Goal: Communication & Community: Answer question/provide support

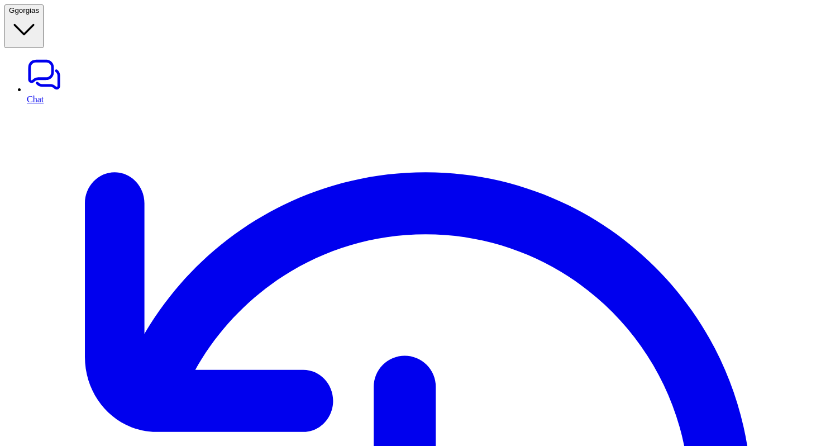
copy div "can you add internal note for ticket 22739591 [PERSON_NAME] masuk note G"
paste div
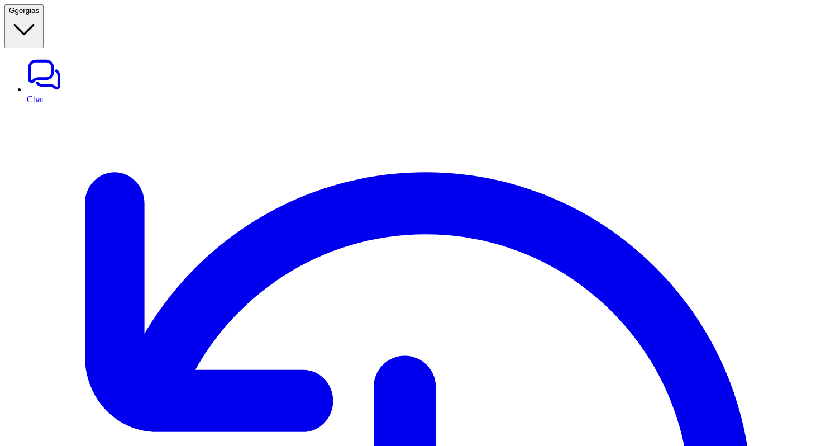
scroll to position [33, 0]
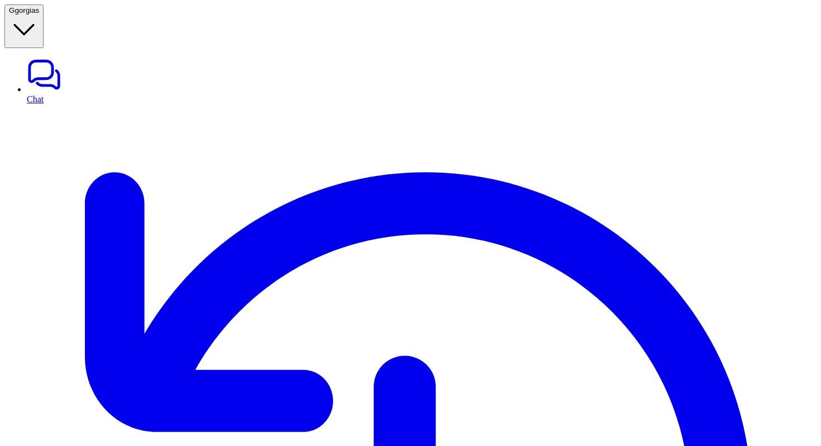
copy div "can you add internal note for ticket 22739591 tes masuk tulisan G"
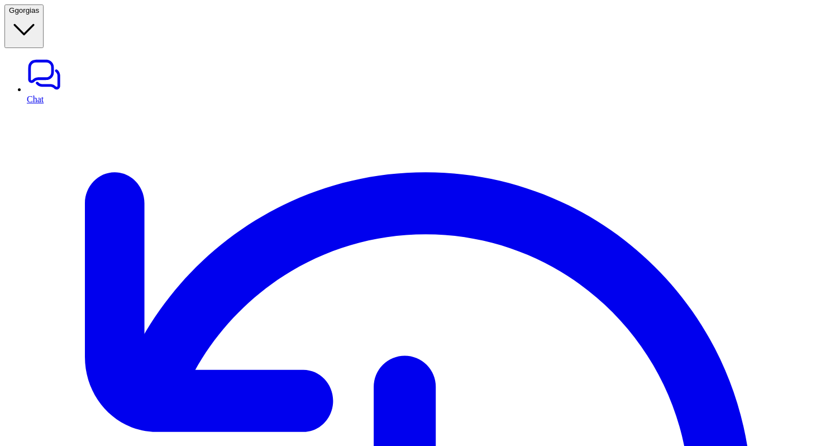
copy div "can you add internal note for ticket 22739591 tes masuk tulisan G"
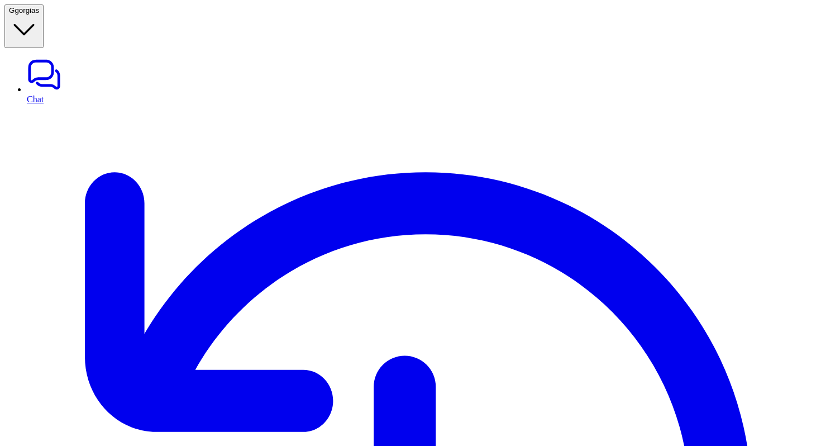
scroll to position [417, 0]
copy div "can you add internal note for ticket 22739591 tes masuk tulisan G"
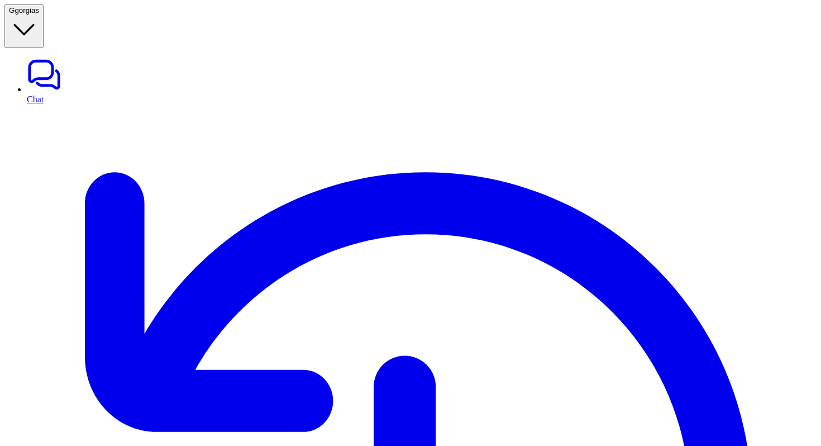
scroll to position [785, 0]
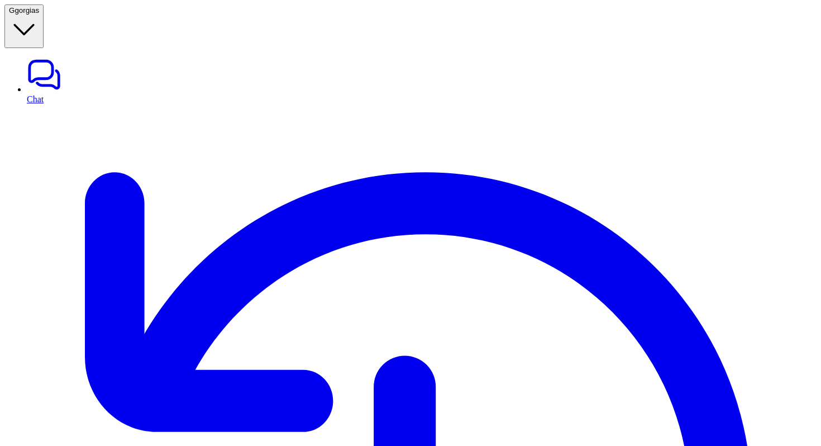
copy div "can you add internal note for ticket 22739591 tes masuk tulisan G"
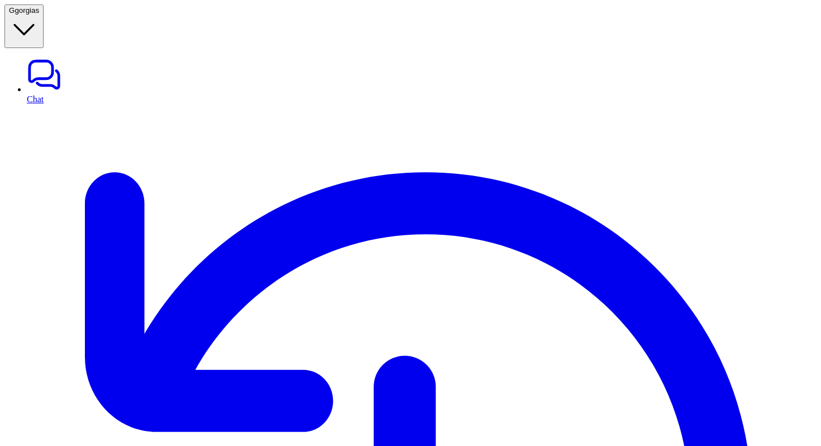
copy div "can you add internal note for ticket 22739591 tes masuk tulisan G"
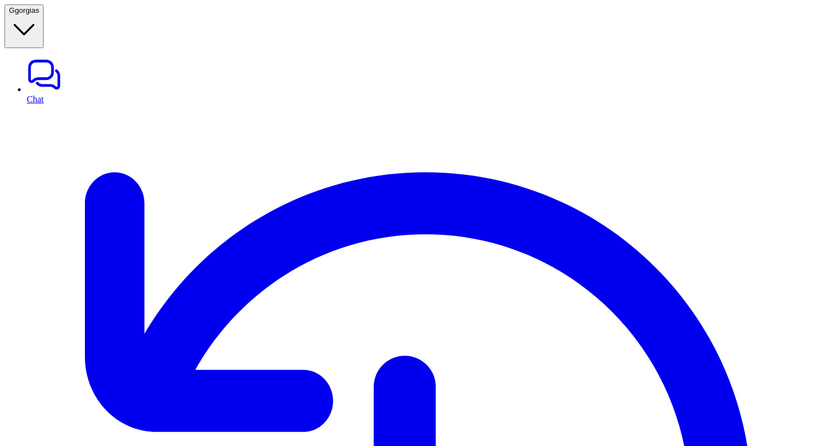
copy div "can you add internal note for ticket 22739591 tes masuk tulisan G"
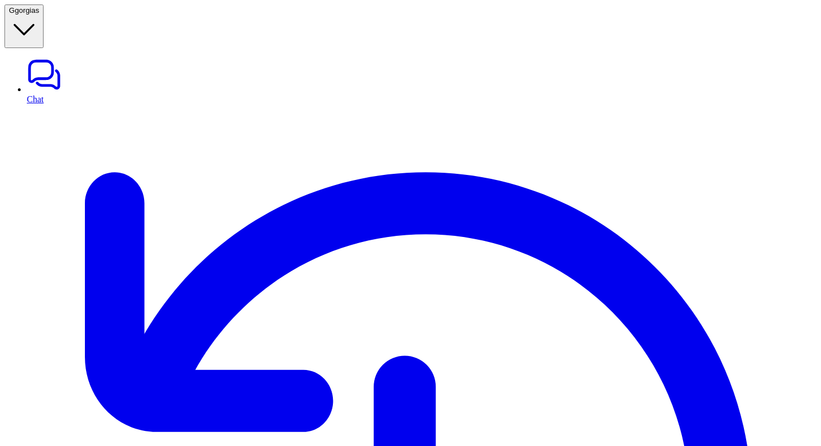
scroll to position [1320, 0]
copy div "can you add internal note for ticket 22739591 tes masuk tulisan G"
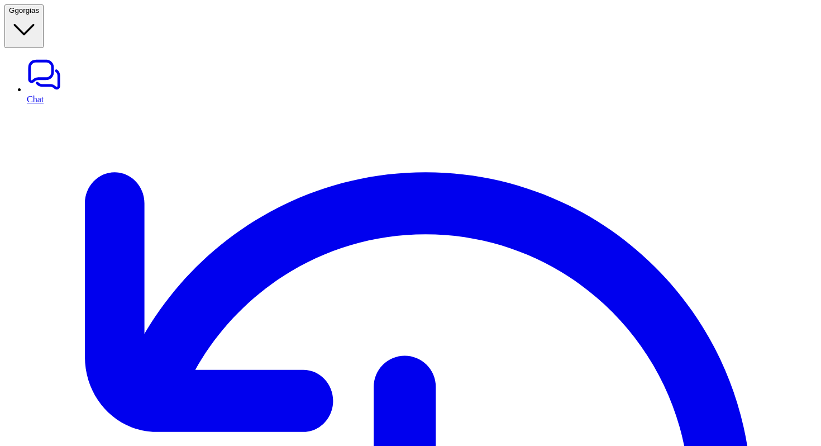
copy div "can you add internal note for ticket 22739591 tes masuk tulisan G"
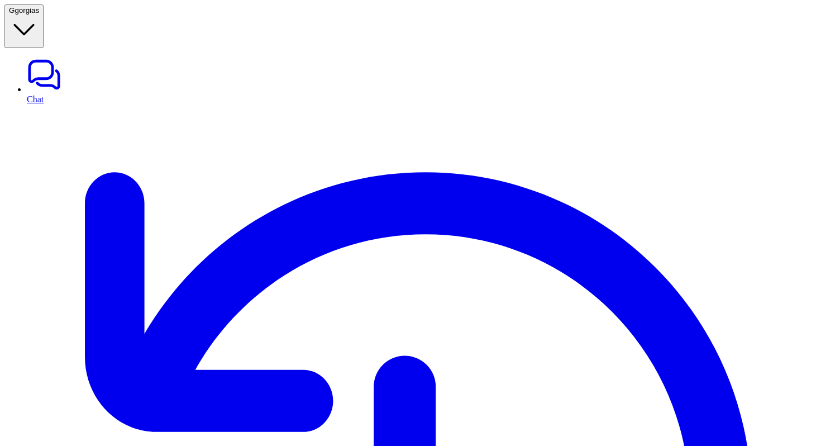
copy div "can you add internal note for ticket 22739591 tes masuk tulisan G"
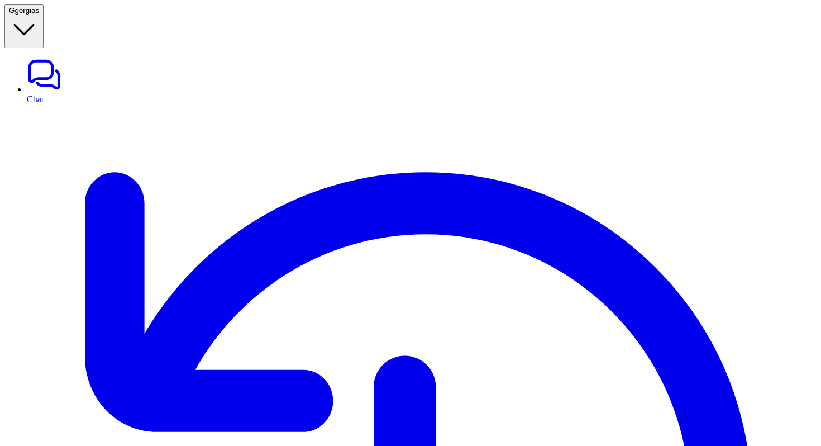
scroll to position [1941, 0]
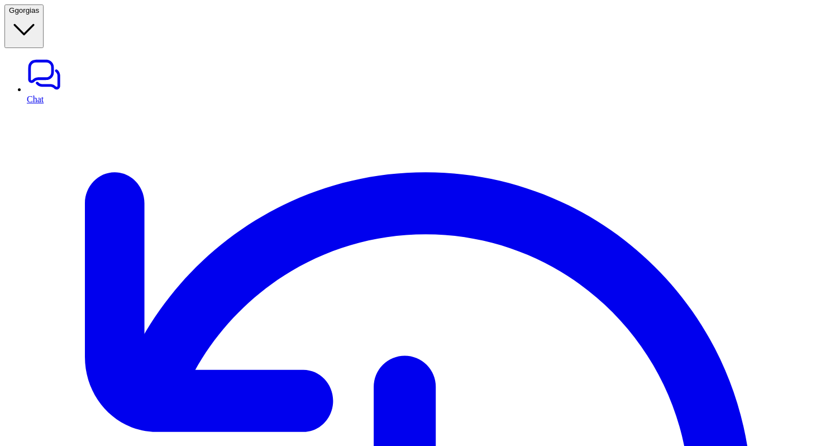
type textarea "**********"
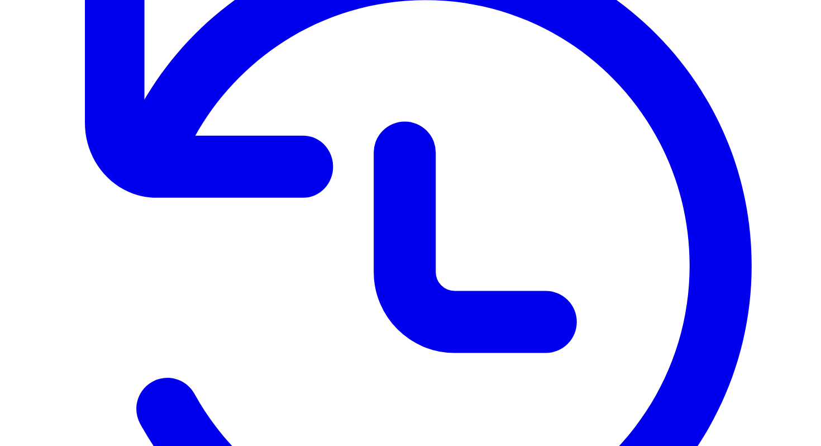
scroll to position [6, 0]
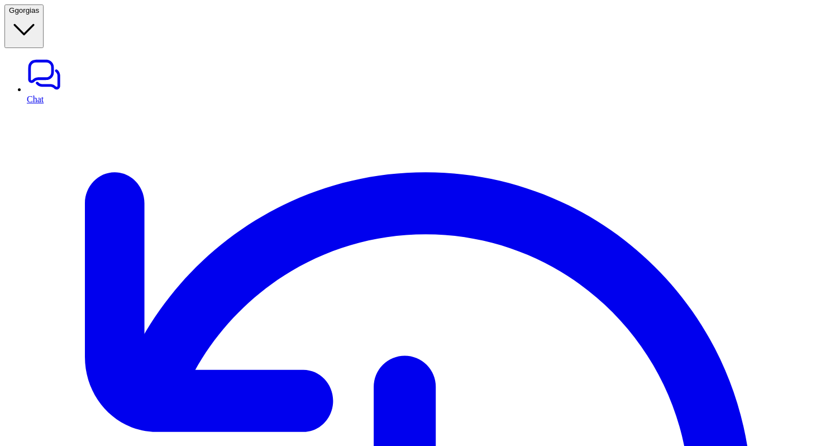
paste div
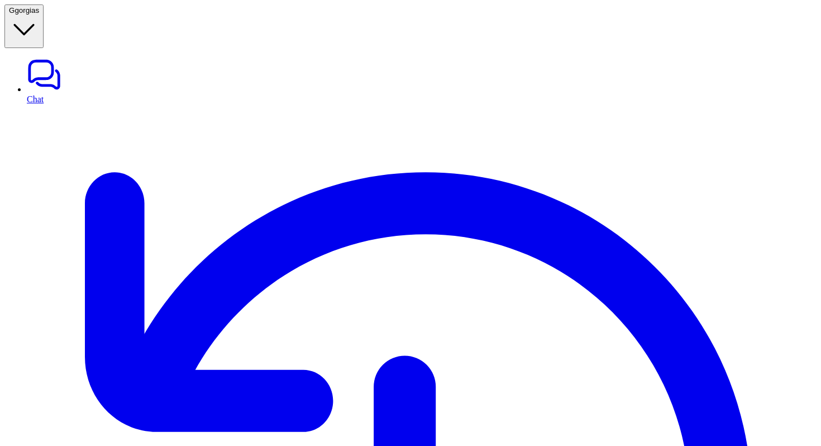
copy div "can you add internal note for ticket 22739591 tes masuk tulisan G"
paste div
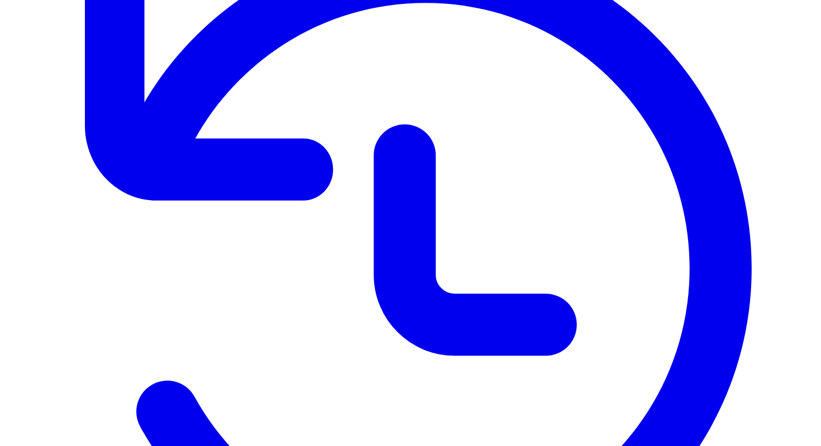
scroll to position [234, 0]
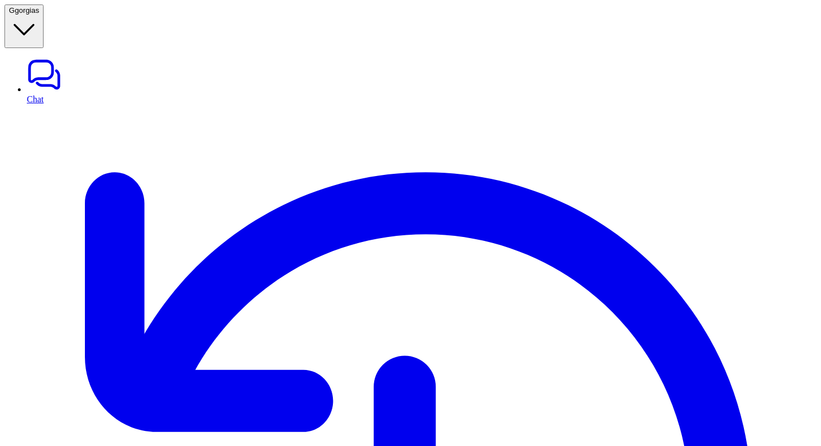
paste div
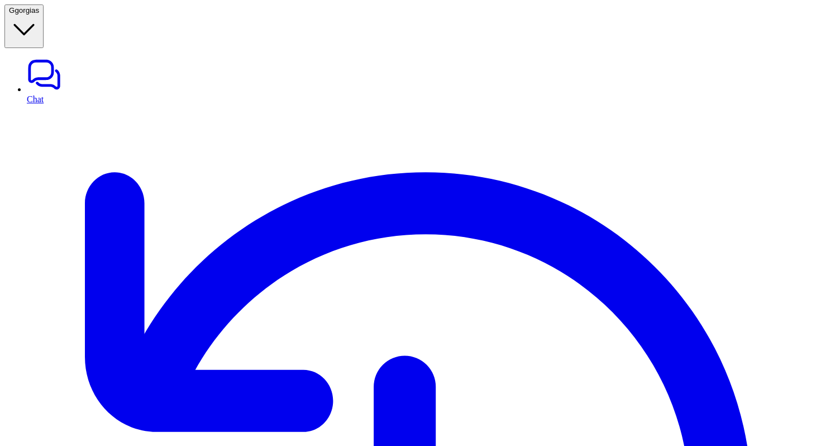
copy div "can you add internal note for ticket 22739591 tes masuk tulisan G"
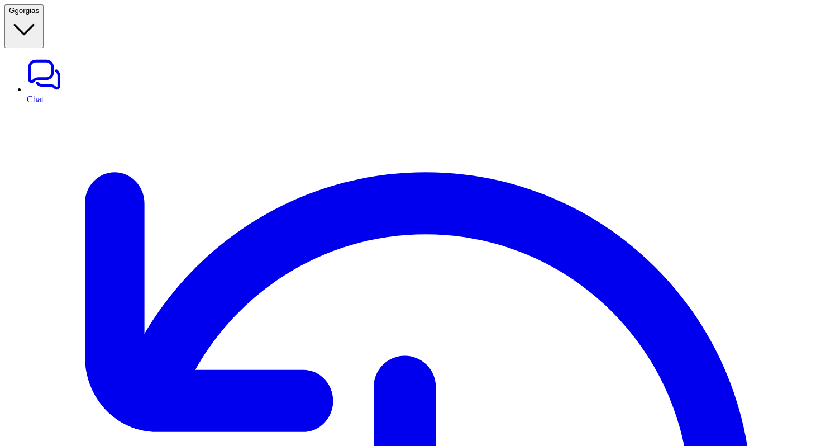
copy div "can you add internal note for ticket 22739591 tes masuk tulisan G"
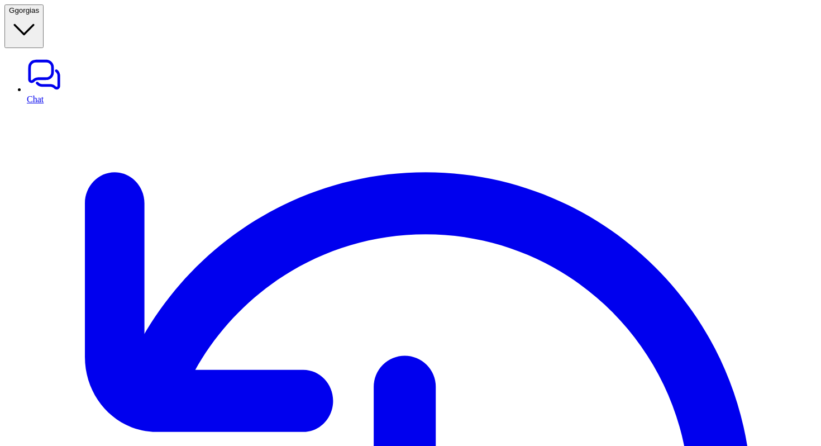
copy div "can you add internal note for ticket 22739591 tes masuk tulisan G"
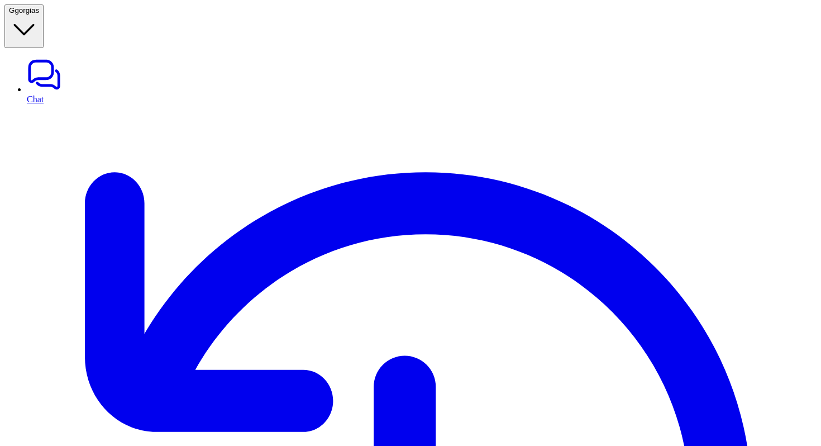
copy div "can you add internal note for ticket 22739591 tes masuk tulisan G"
